Goal: Connect with others: Connect with others

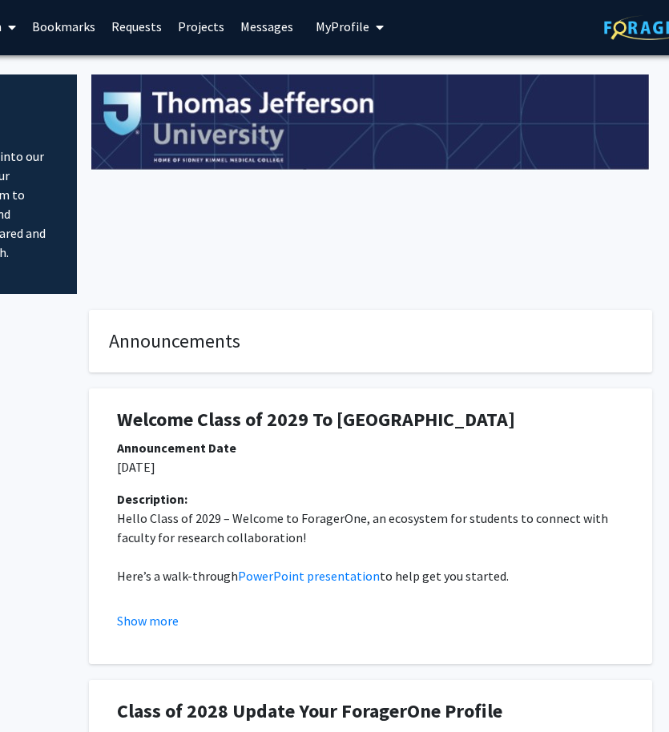
scroll to position [2, 292]
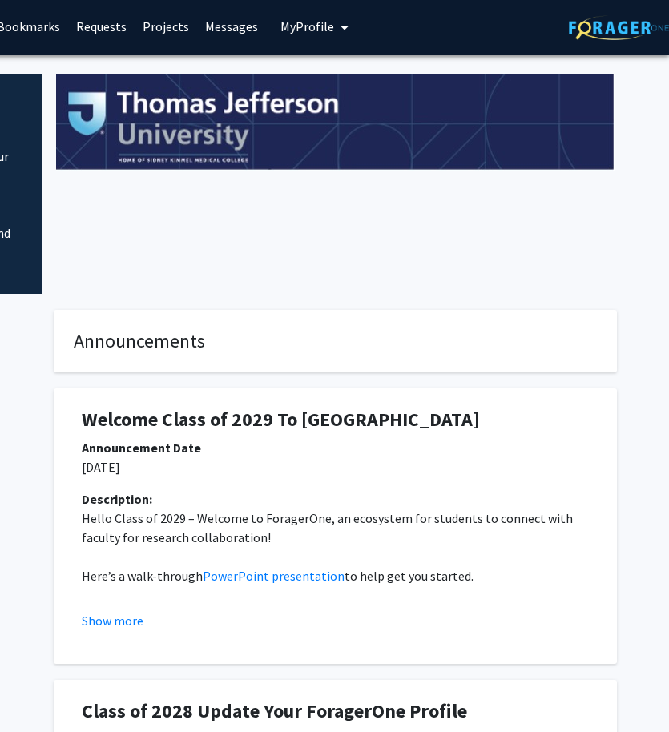
click at [55, 21] on link "Bookmarks" at bounding box center [28, 26] width 79 height 56
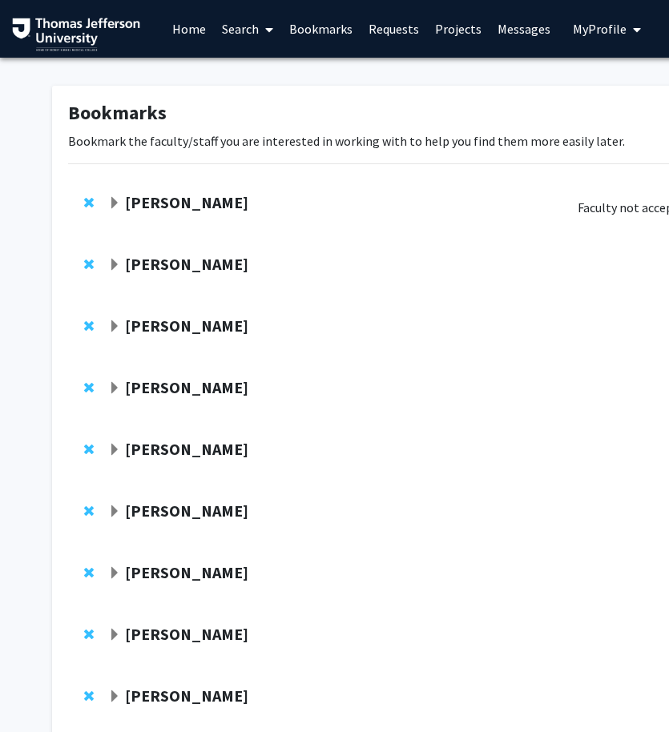
click at [111, 261] on span "Expand Grace Lu-Yao Bookmark" at bounding box center [114, 265] width 13 height 13
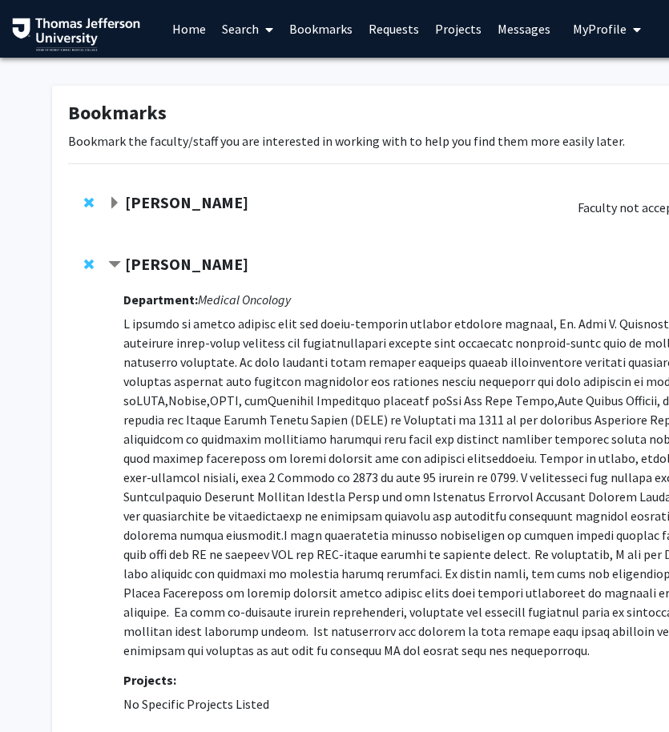
click at [111, 261] on span "Contract Grace Lu-Yao Bookmark" at bounding box center [114, 265] width 13 height 13
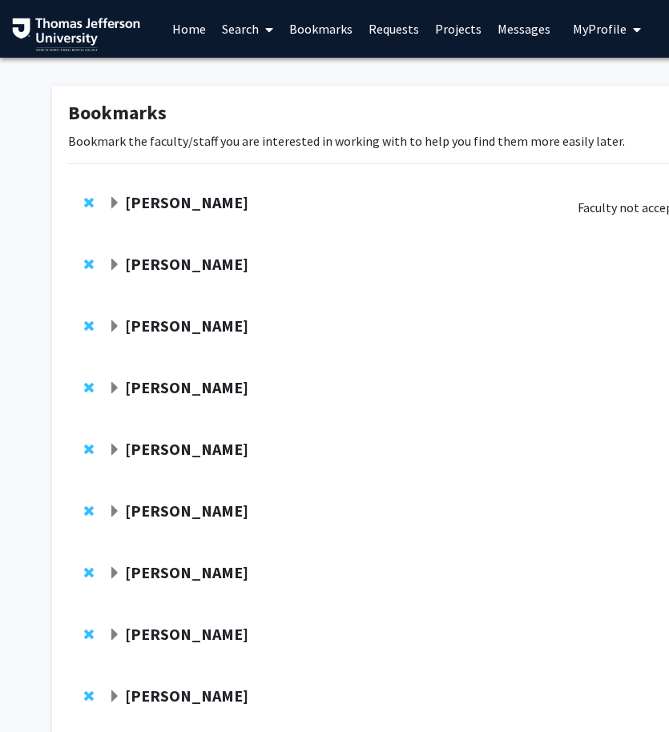
click at [112, 207] on span "Expand Munjireen Sifat Bookmark" at bounding box center [114, 203] width 13 height 13
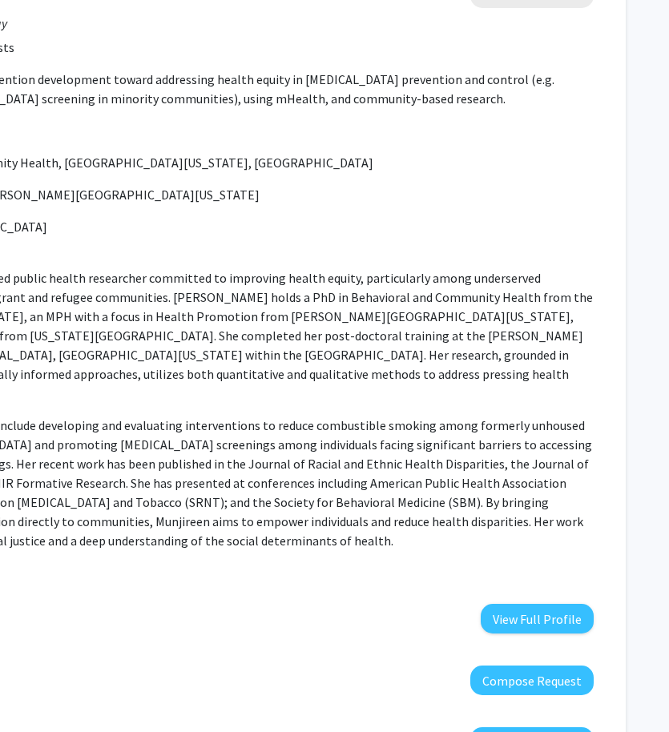
scroll to position [215, 292]
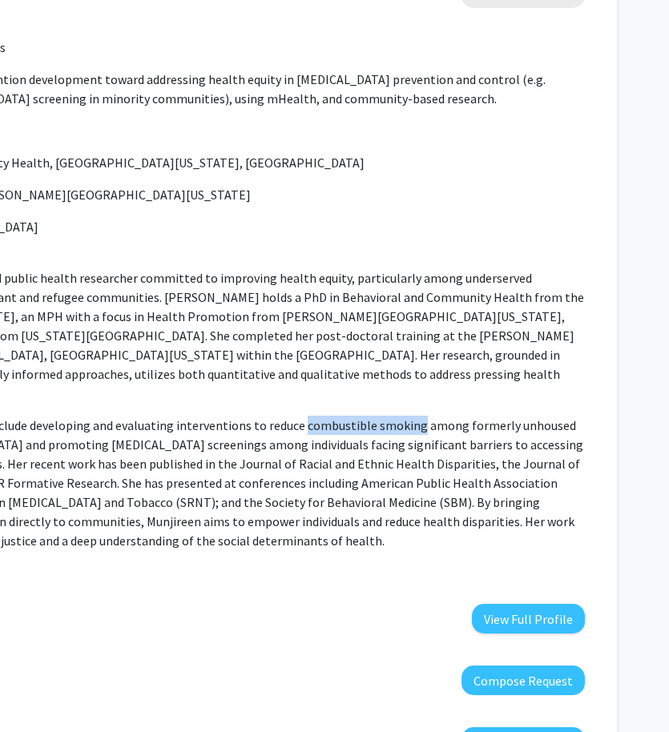
drag, startPoint x: 411, startPoint y: 405, endPoint x: 297, endPoint y: 405, distance: 113.7
click at [297, 416] on p "Munjireen's current projects include developing and evaluating interventions to…" at bounding box center [208, 483] width 754 height 135
copy p "combustible smoking"
click at [353, 367] on p "[PERSON_NAME] is a dedicated public health researcher committed to improving he…" at bounding box center [208, 335] width 754 height 135
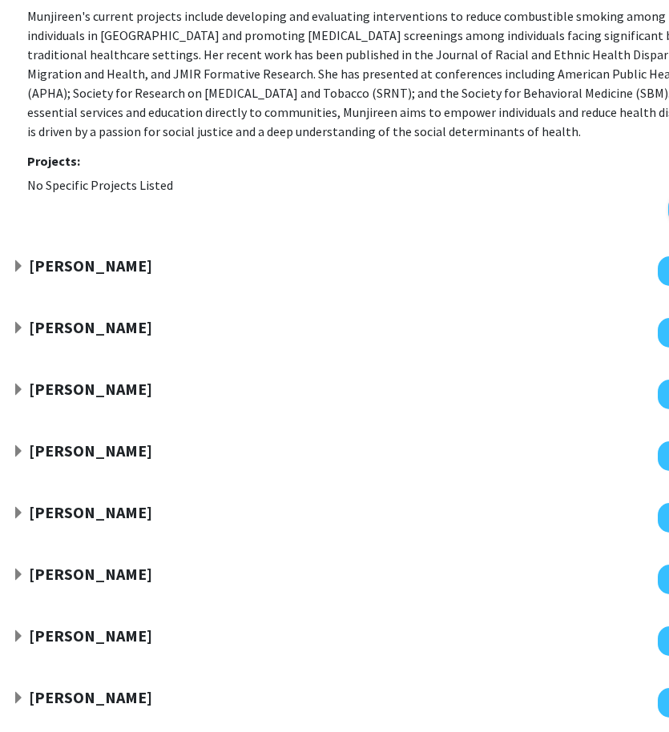
scroll to position [678, 96]
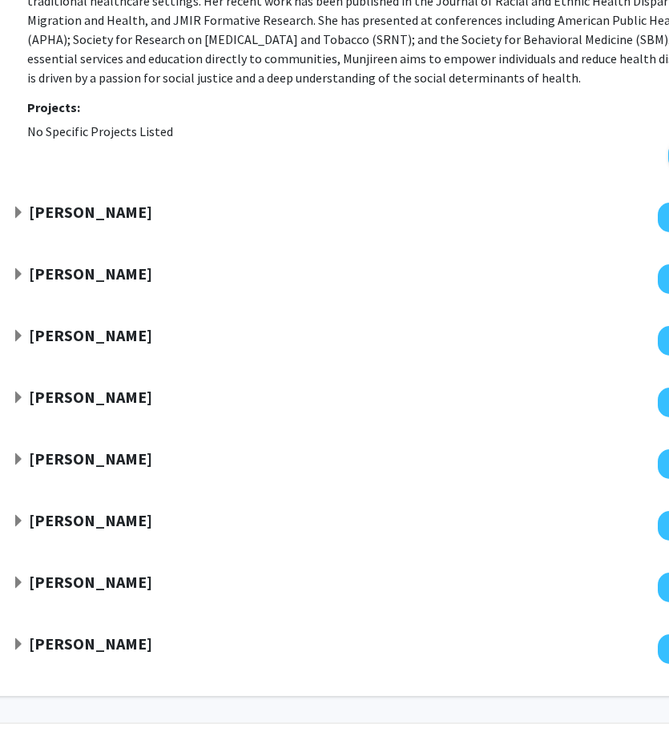
click at [22, 268] on span "Expand Fan Lee Bookmark" at bounding box center [18, 274] width 13 height 13
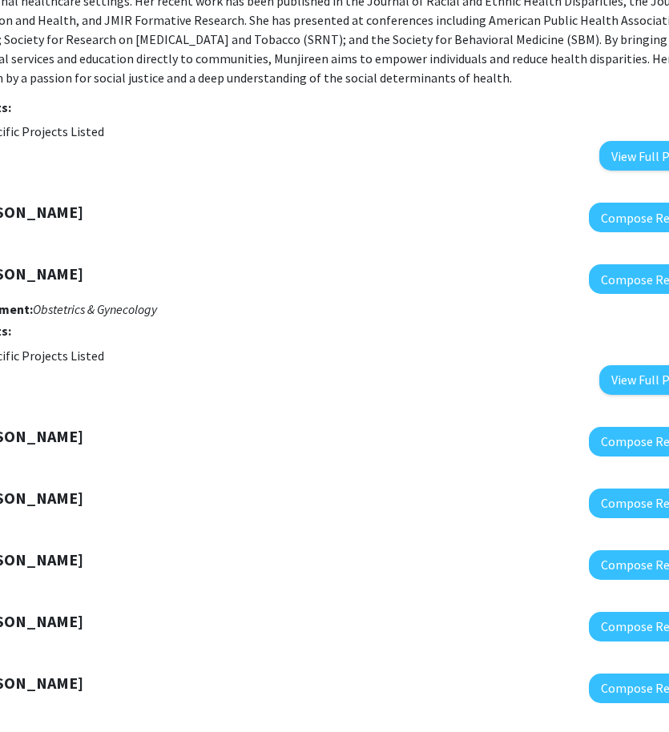
scroll to position [678, 0]
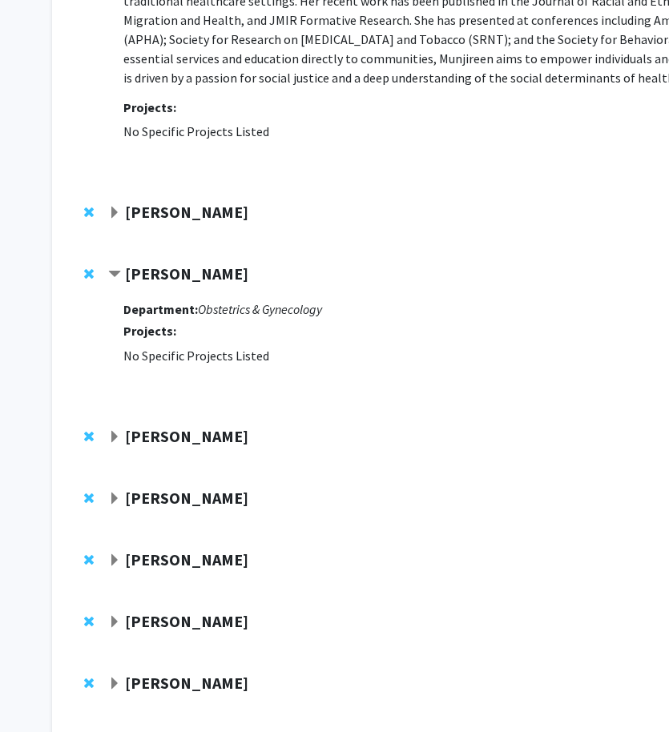
click at [113, 268] on span "Contract Fan Lee Bookmark" at bounding box center [114, 274] width 13 height 13
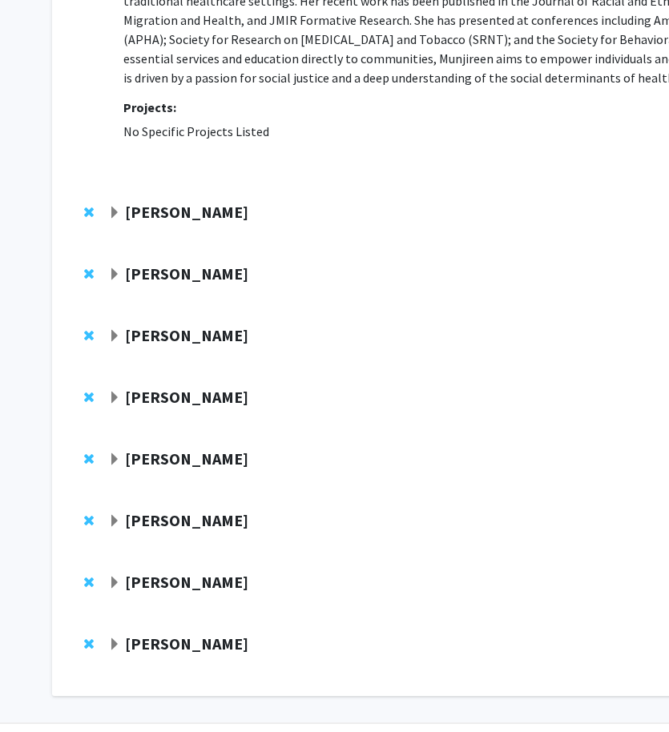
click at [119, 392] on span "Expand Amy Cunningham Bookmark" at bounding box center [114, 398] width 13 height 13
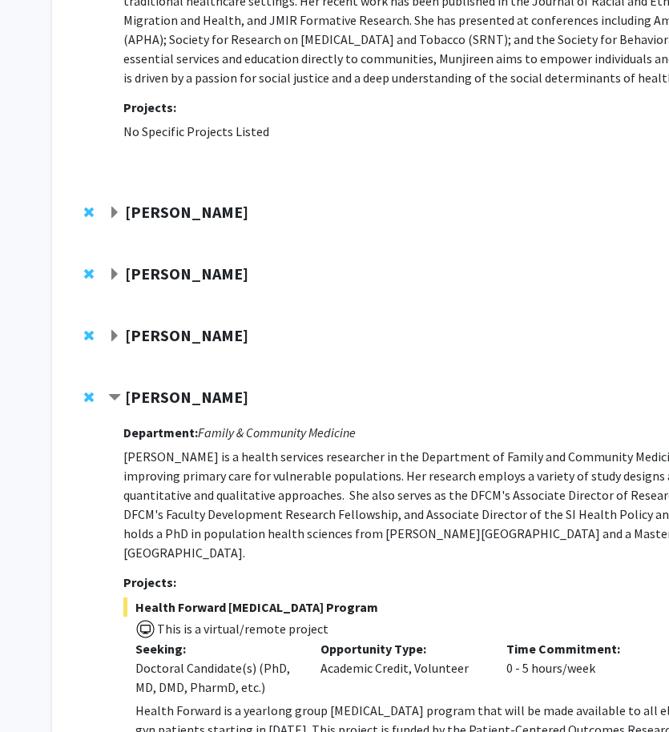
click at [119, 392] on span "Contract Amy Cunningham Bookmark" at bounding box center [114, 398] width 13 height 13
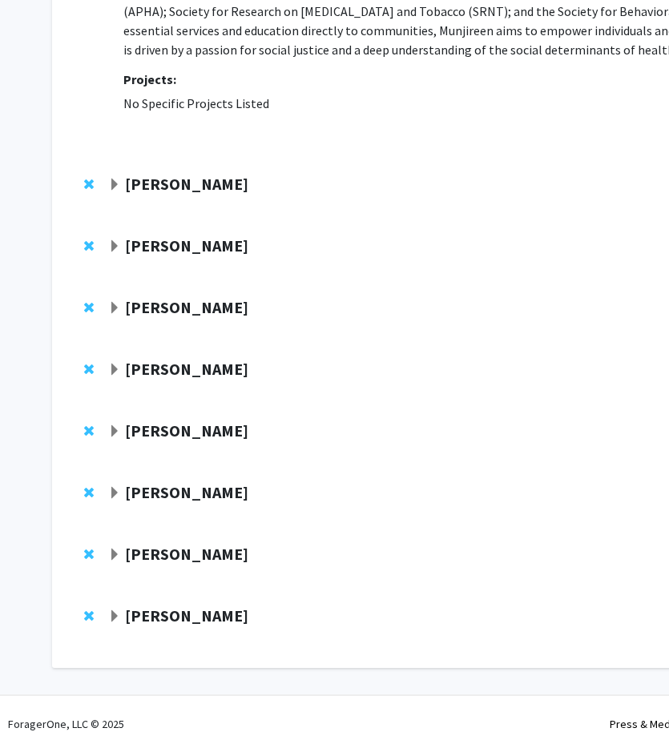
scroll to position [706, 0]
click at [114, 609] on span "Expand Elena Blanco-Suarez Bookmark" at bounding box center [114, 615] width 13 height 13
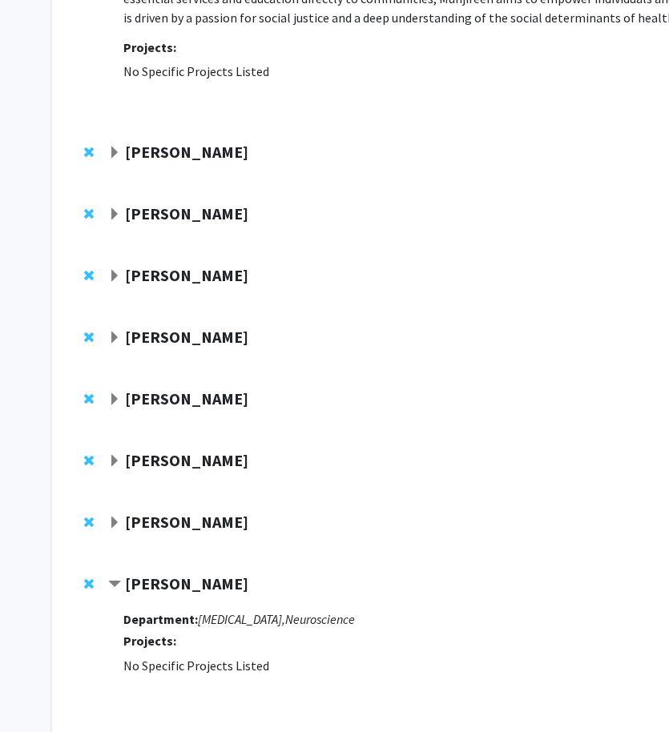
scroll to position [807, 0]
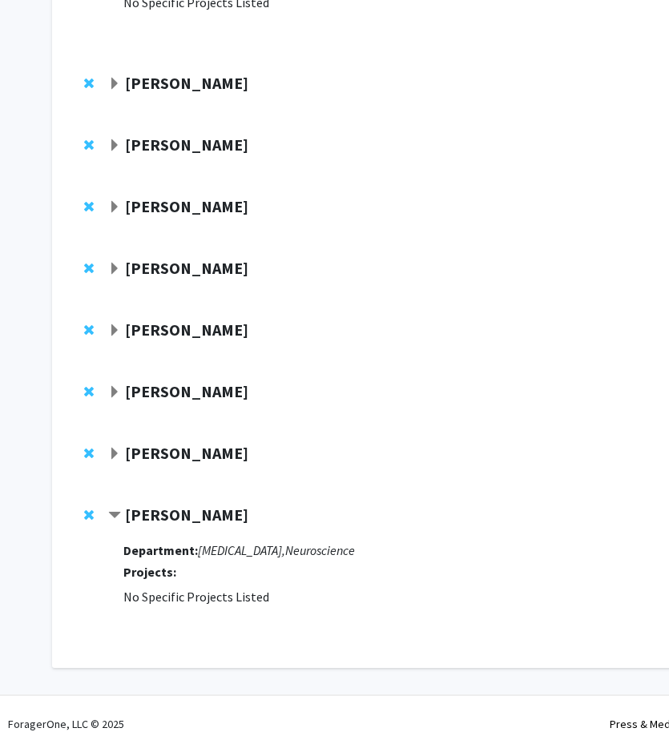
click at [115, 509] on span "Contract Elena Blanco-Suarez Bookmark" at bounding box center [114, 515] width 13 height 13
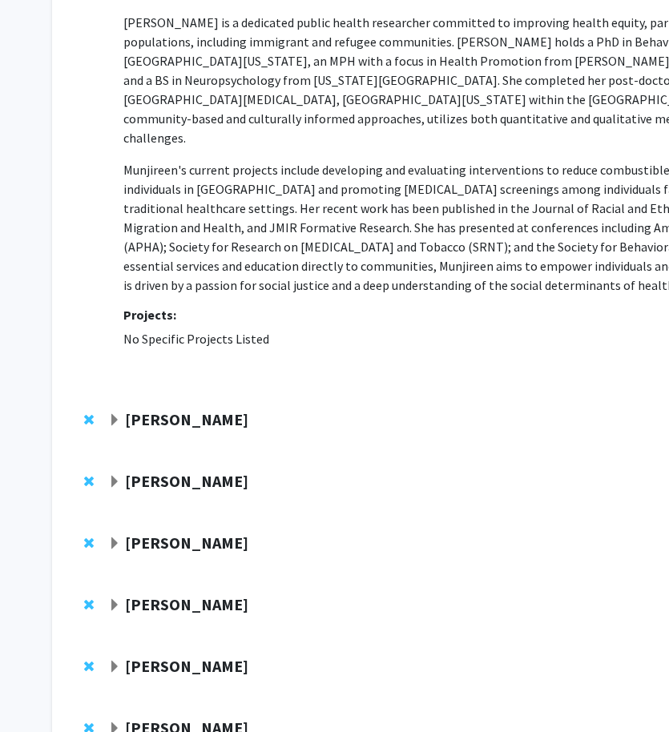
scroll to position [23, 0]
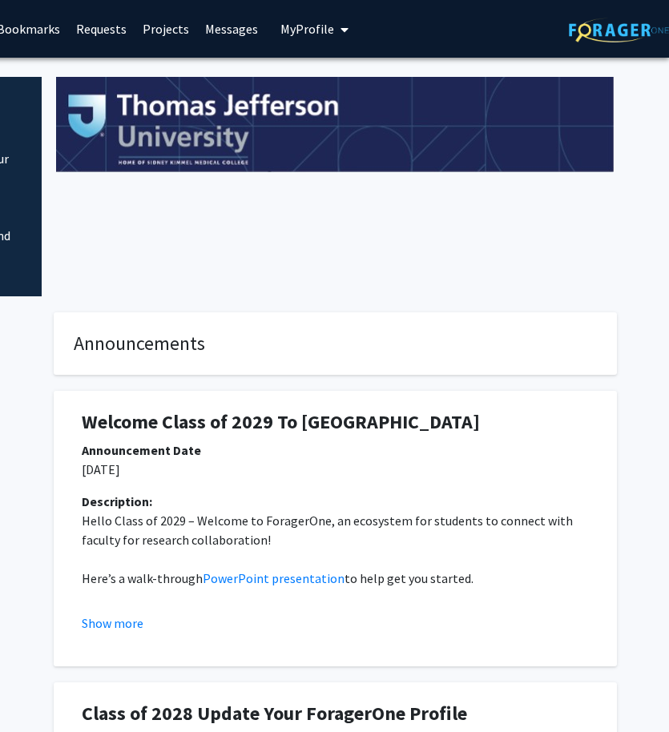
scroll to position [0, 253]
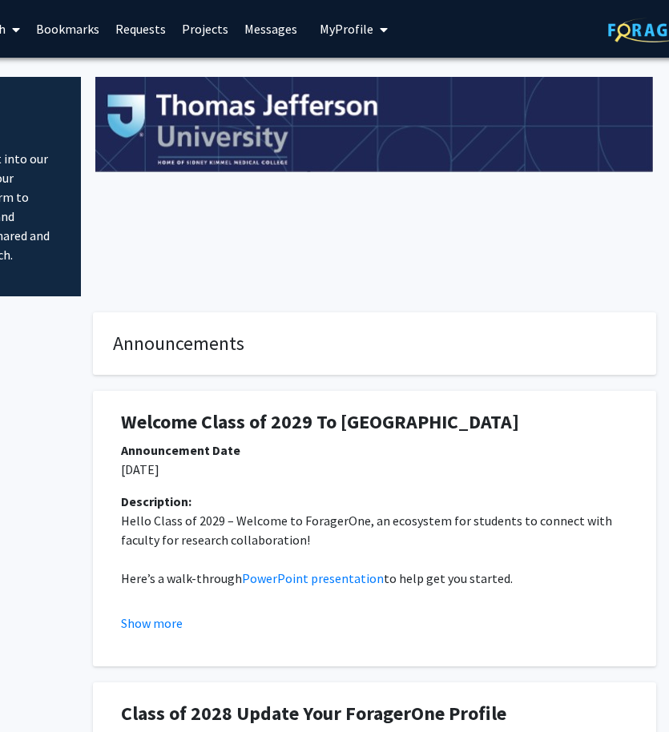
click at [256, 26] on link "Messages" at bounding box center [270, 29] width 69 height 56
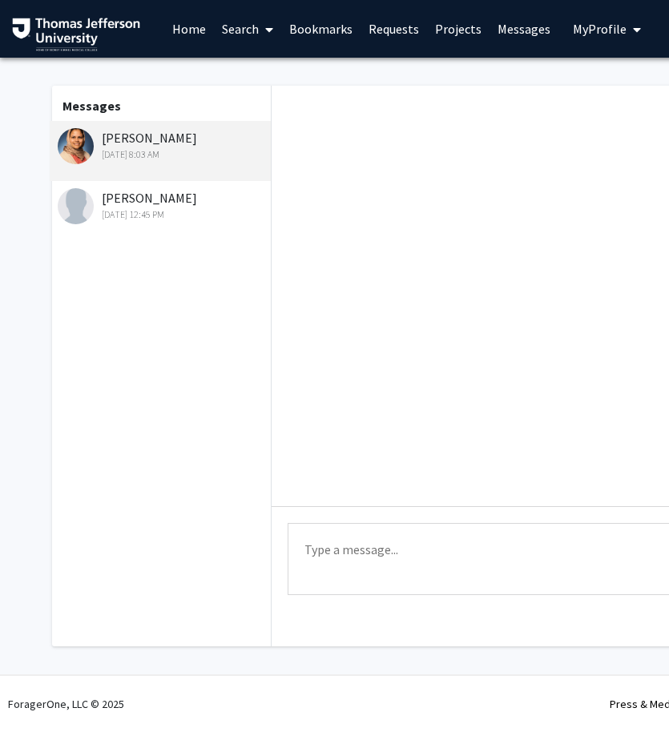
scroll to position [2046, 0]
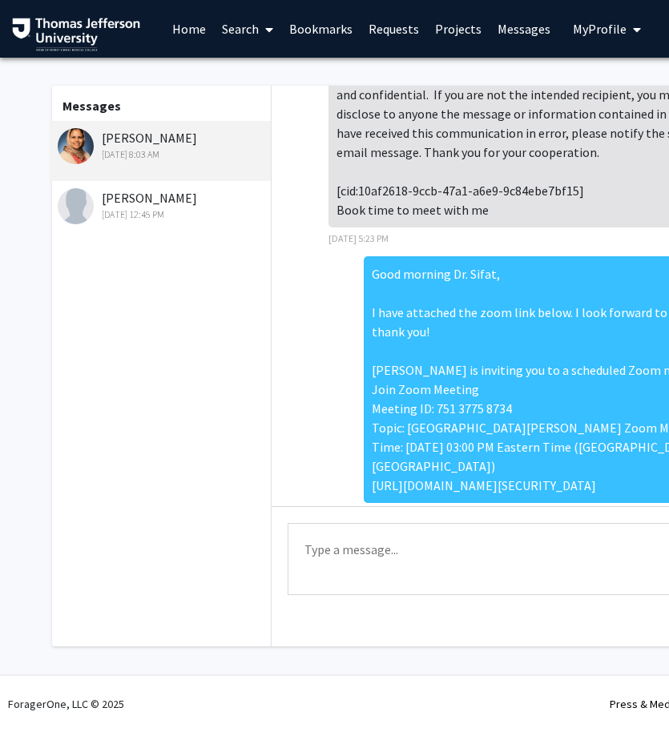
click at [136, 132] on div "Munjireen Sifat [DATE] 8:03 AM" at bounding box center [162, 145] width 209 height 34
click at [74, 150] on img at bounding box center [76, 146] width 36 height 36
click at [329, 31] on link "Bookmarks" at bounding box center [320, 29] width 79 height 56
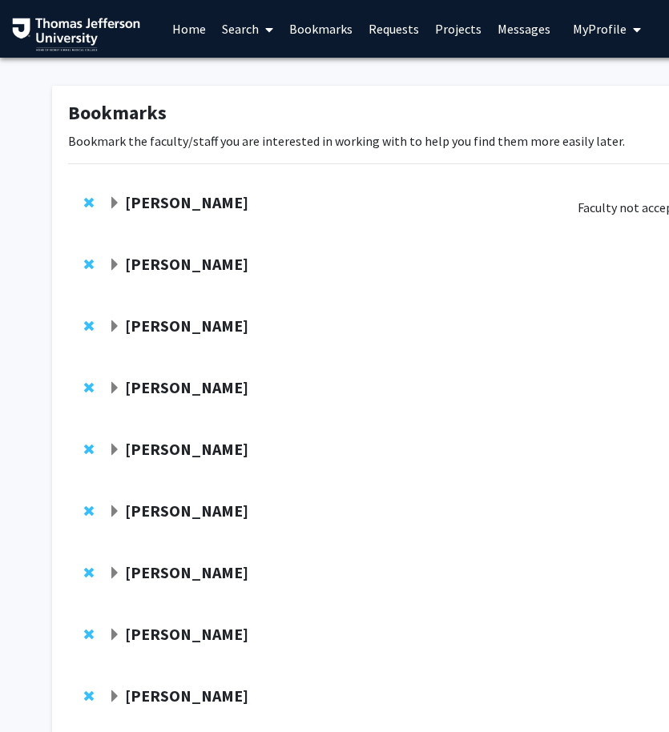
click at [157, 207] on strong "[PERSON_NAME]" at bounding box center [186, 202] width 123 height 20
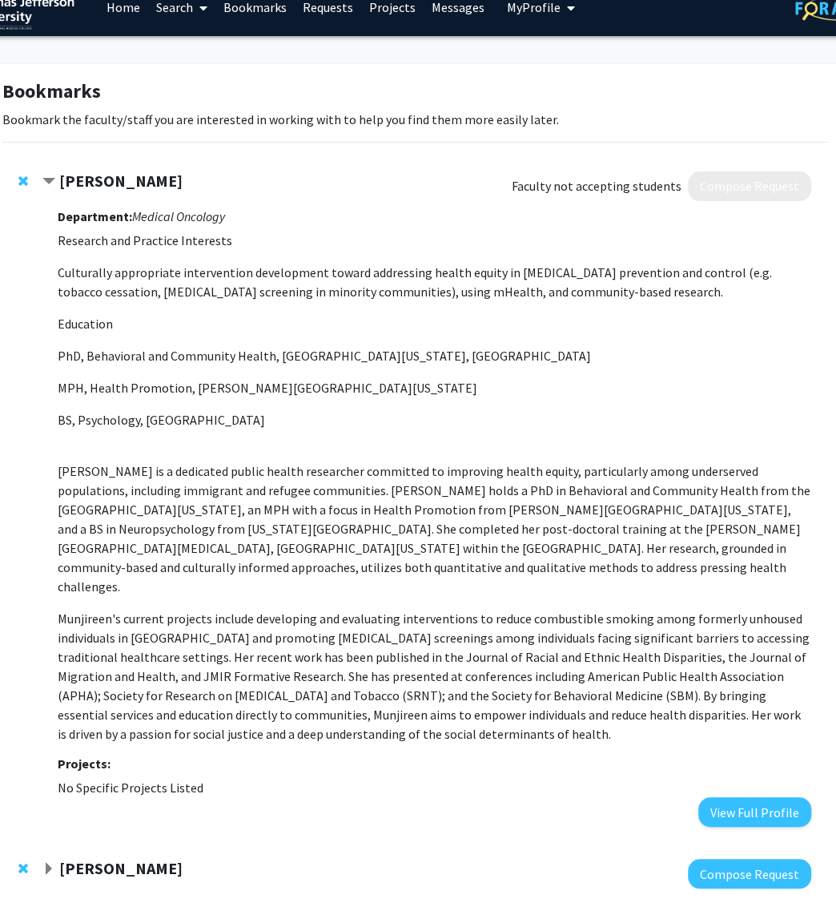
scroll to position [22, 74]
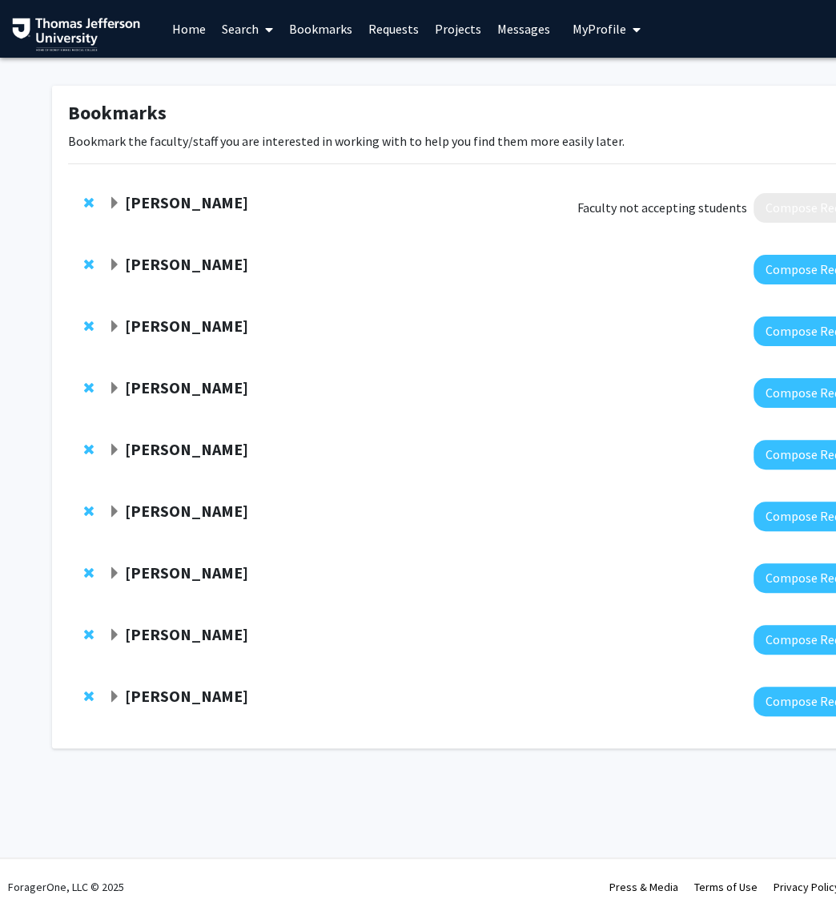
click at [521, 33] on link "Messages" at bounding box center [523, 29] width 69 height 56
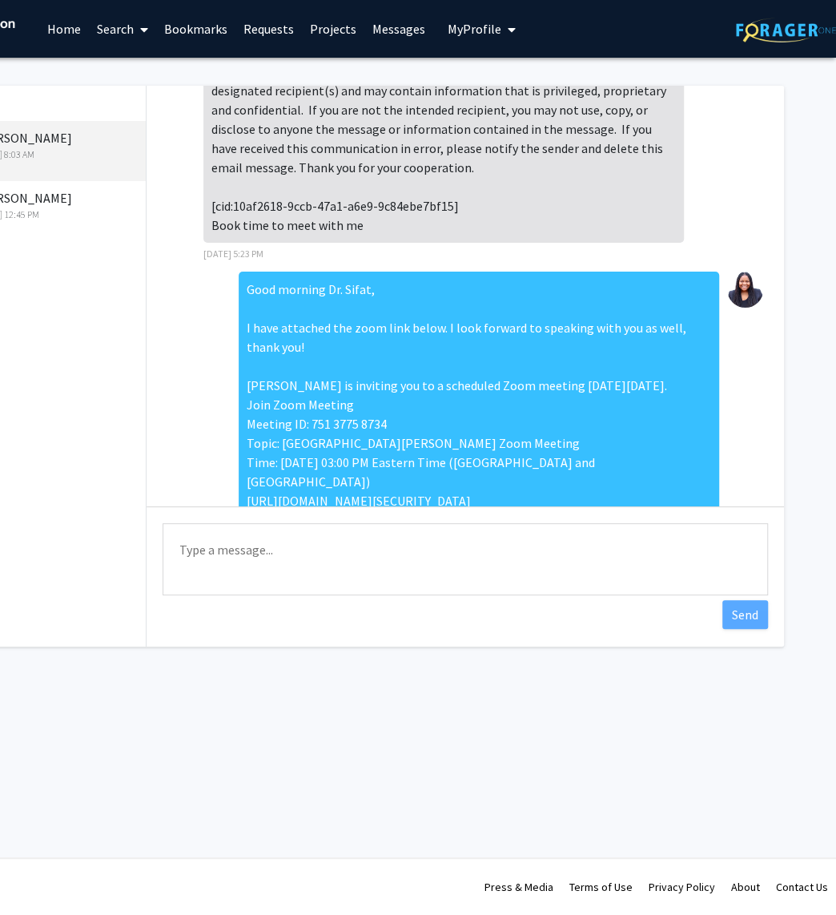
scroll to position [2037, 0]
